Goal: Transaction & Acquisition: Purchase product/service

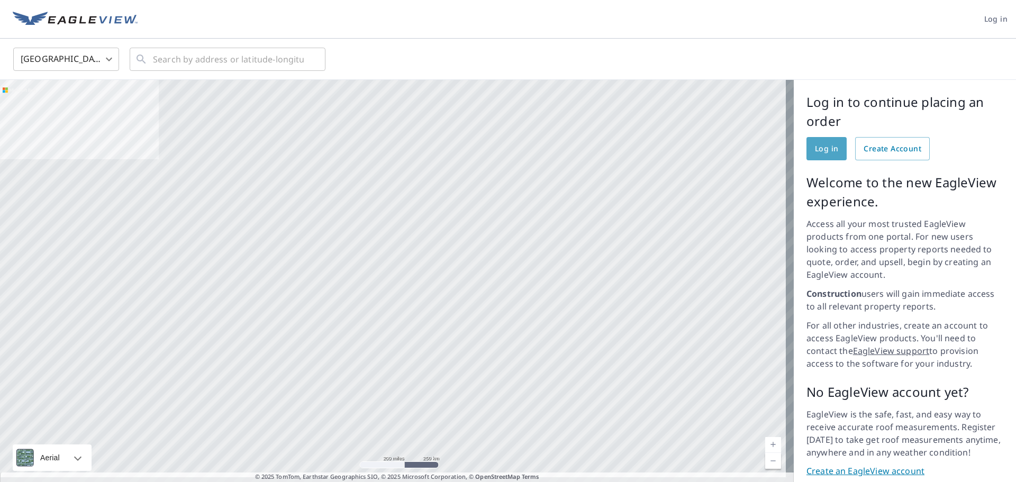
click at [817, 153] on span "Log in" at bounding box center [826, 148] width 23 height 13
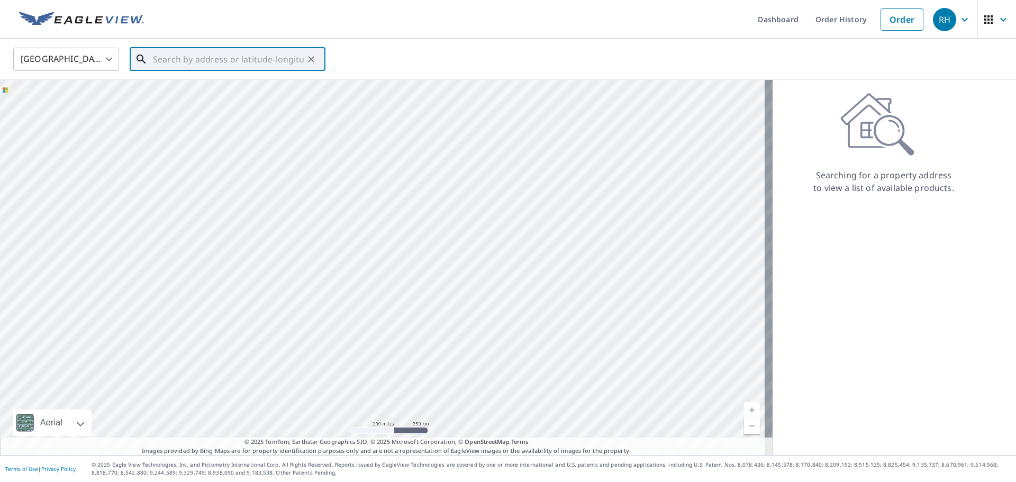
click at [174, 64] on input "text" at bounding box center [228, 59] width 151 height 30
type input "13125 Excelsior Blvd Hopkins, MN 55343"
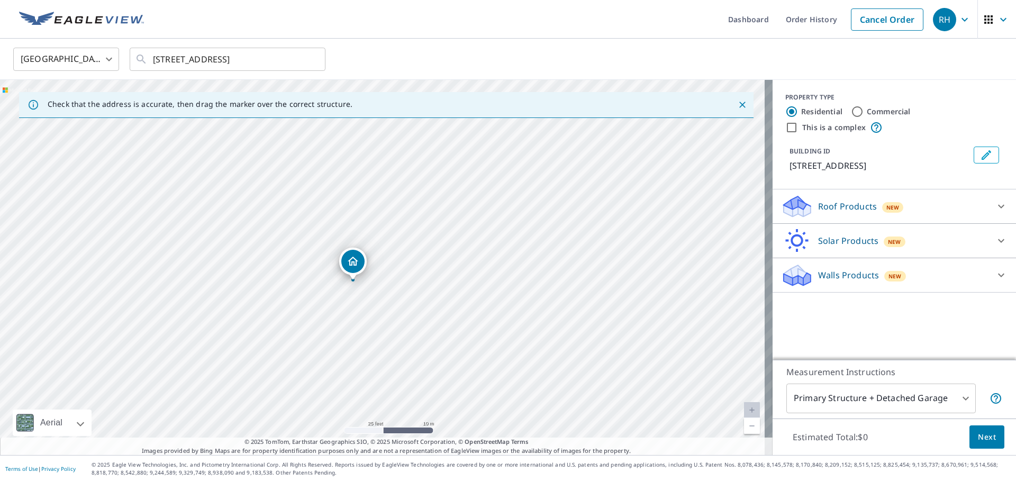
click at [980, 203] on div "Roof Products New" at bounding box center [885, 206] width 208 height 25
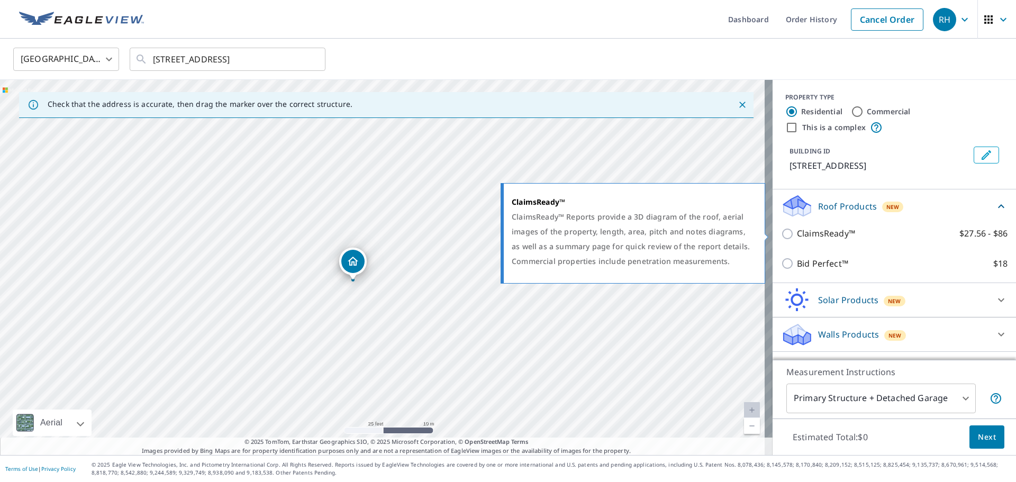
click at [781, 233] on input "ClaimsReady™ $27.56 - $86" at bounding box center [789, 234] width 16 height 13
checkbox input "true"
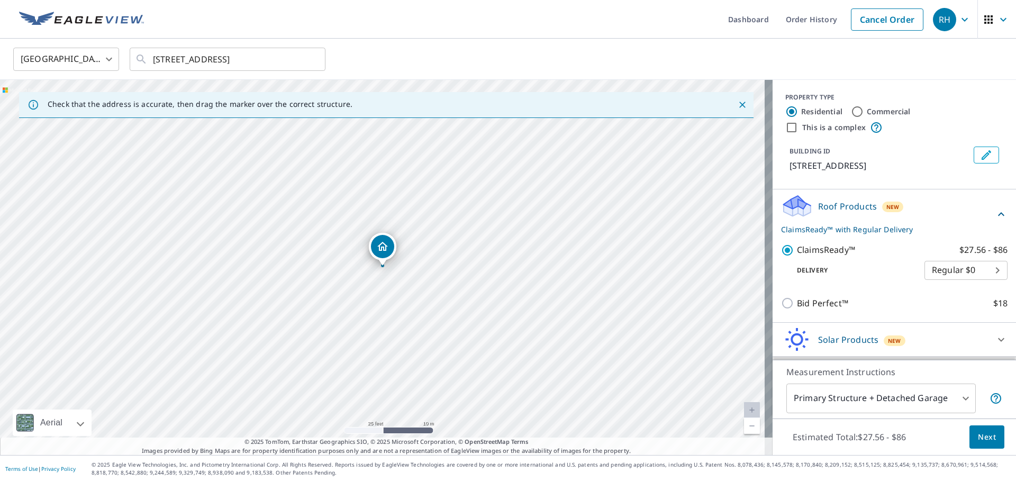
click at [986, 438] on span "Next" at bounding box center [987, 437] width 18 height 13
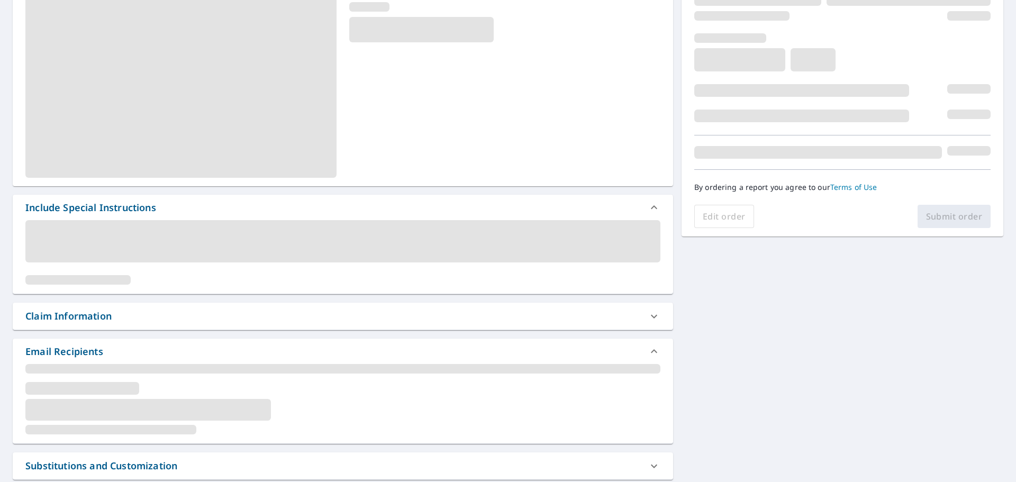
scroll to position [159, 0]
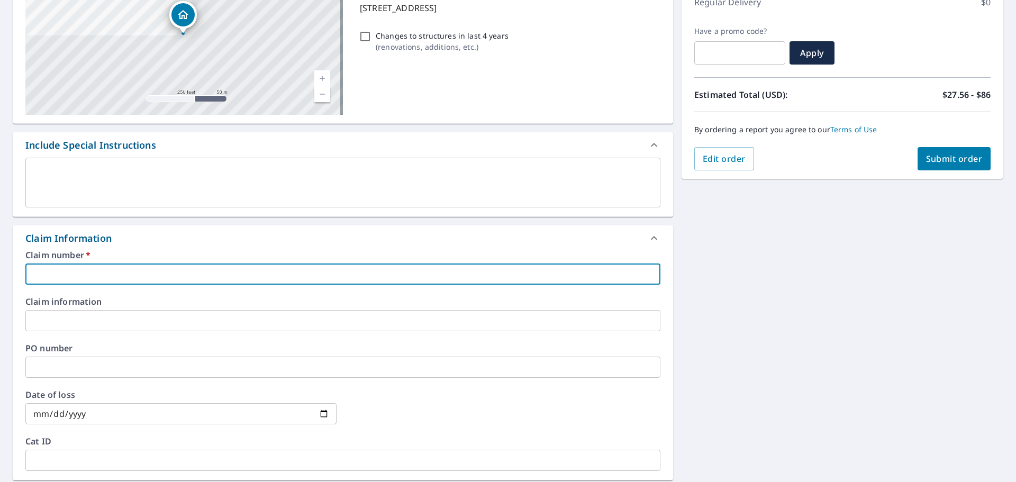
click at [134, 278] on input "text" at bounding box center [342, 274] width 635 height 21
type input "00424096"
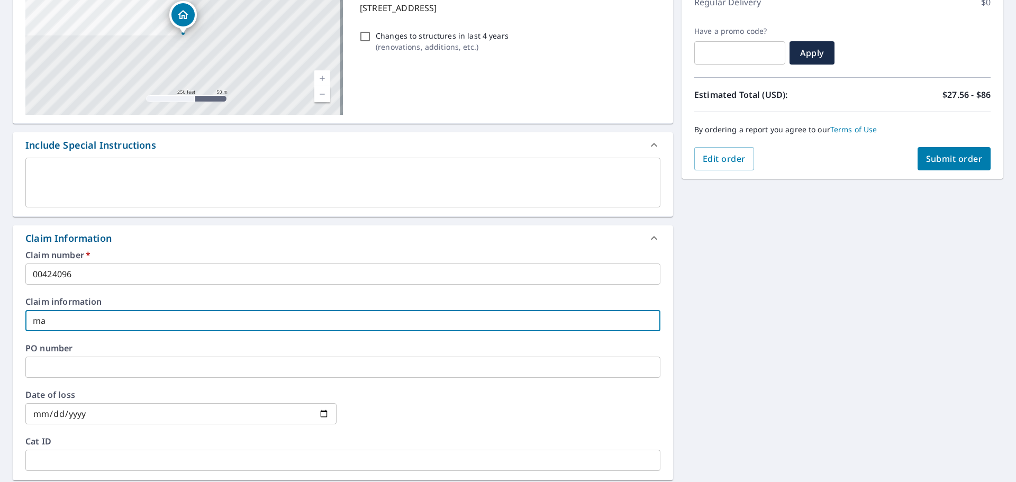
type input "m"
type input "MAINSTREET USA INC,"
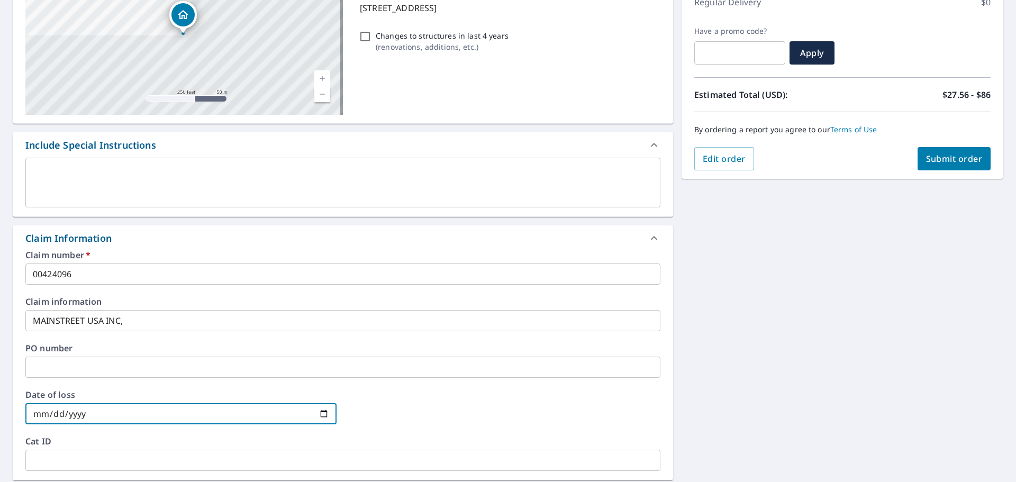
click at [319, 417] on input "date" at bounding box center [180, 413] width 311 height 21
type input "2025-08-21"
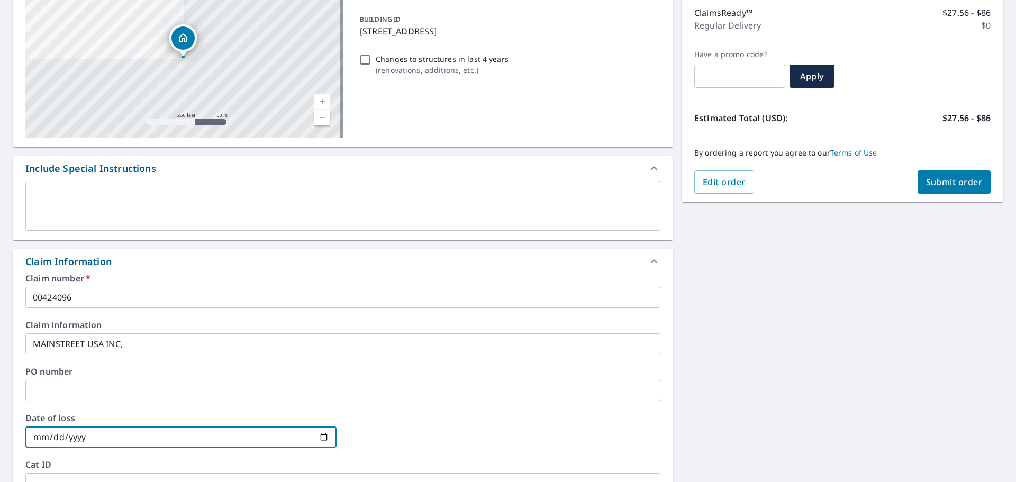
scroll to position [37, 0]
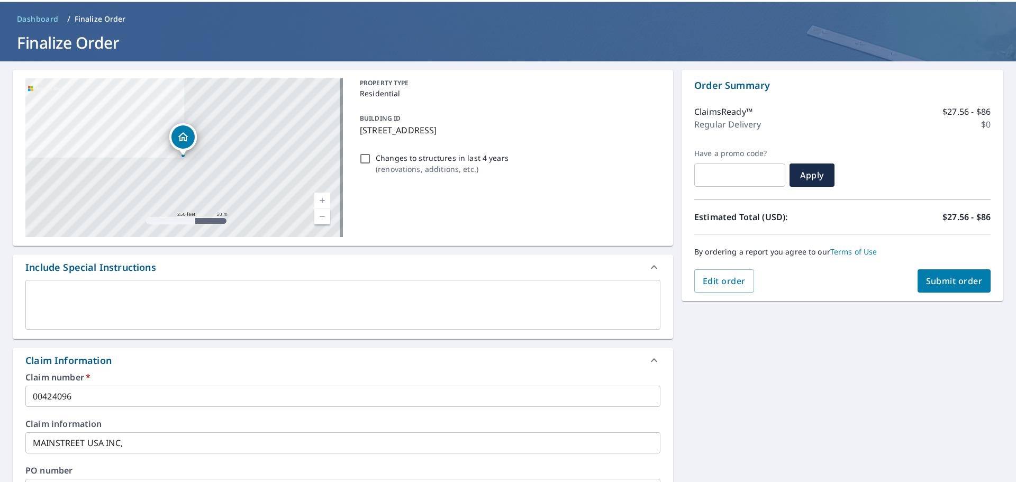
click at [945, 276] on span "Submit order" at bounding box center [954, 281] width 57 height 12
